Goal: Task Accomplishment & Management: Manage account settings

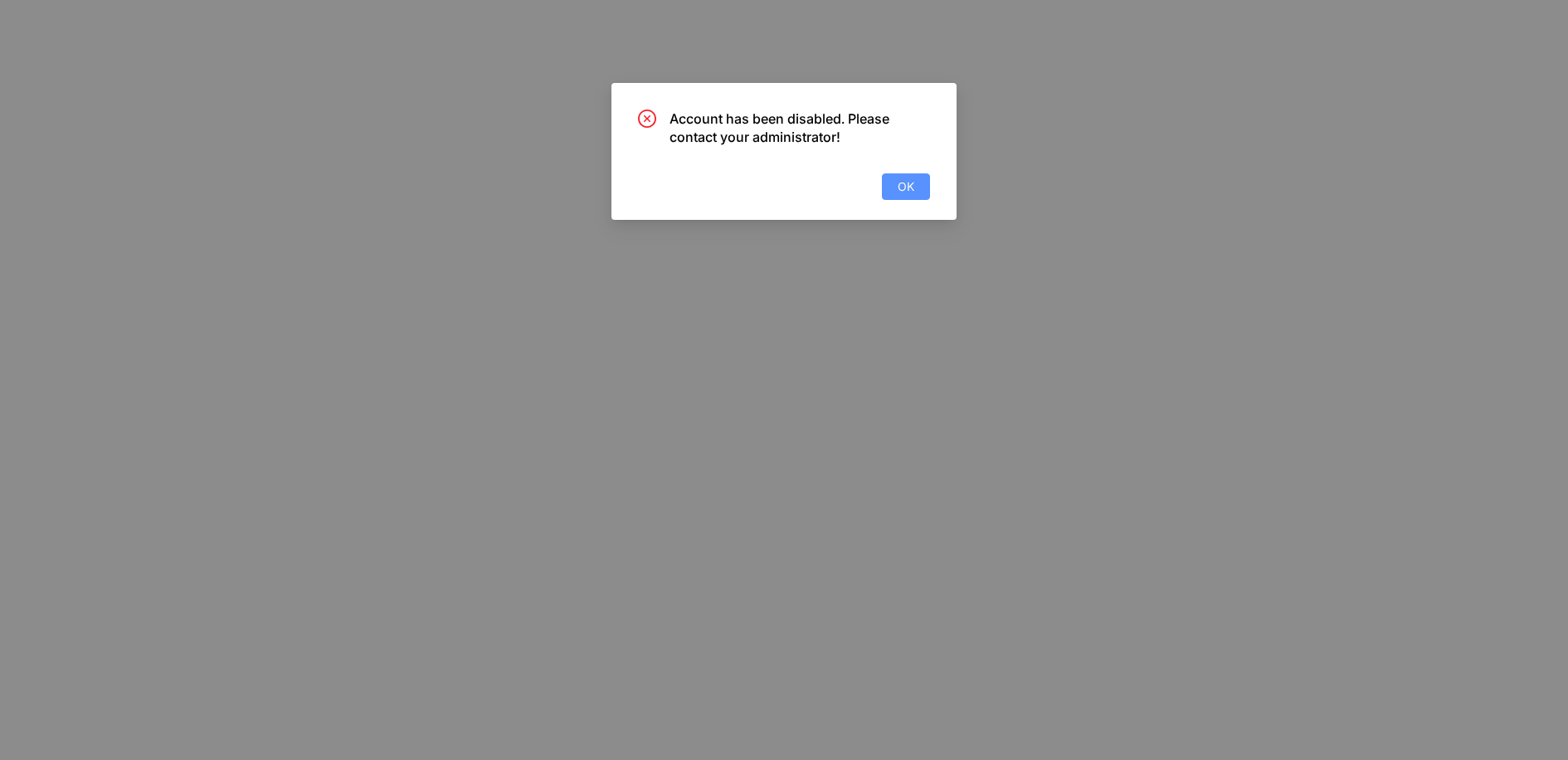
click at [906, 185] on span "OK" at bounding box center [905, 187] width 16 height 18
